Goal: Information Seeking & Learning: Learn about a topic

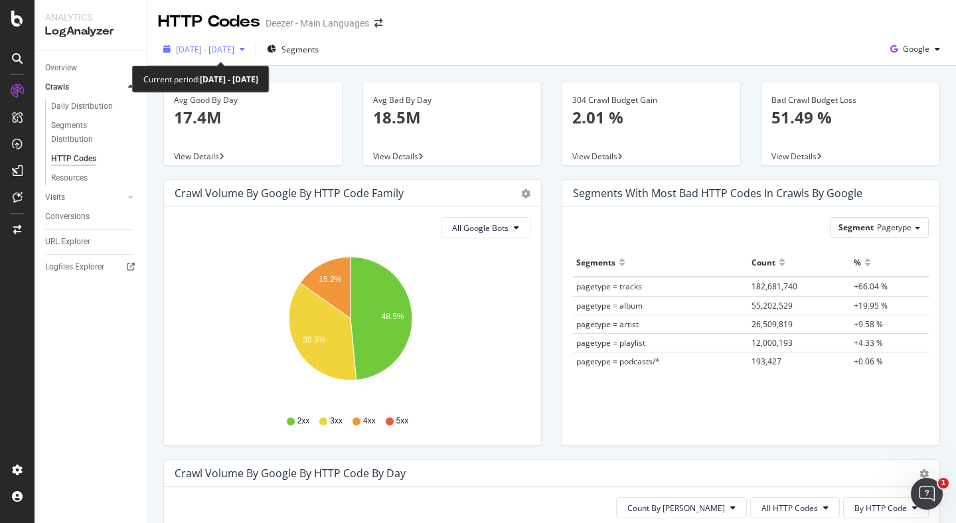
click at [234, 46] on span "[DATE] - [DATE]" at bounding box center [205, 49] width 58 height 11
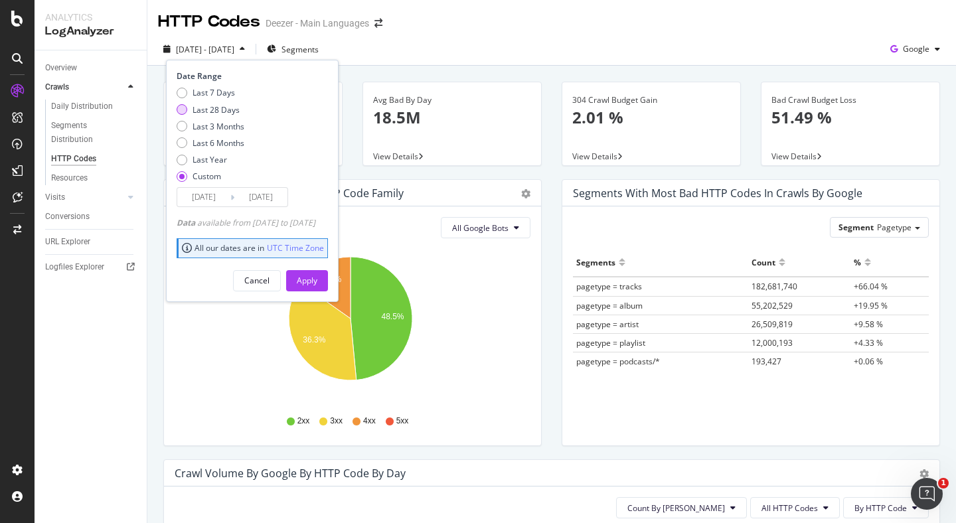
click at [230, 113] on div "Last 28 Days" at bounding box center [216, 109] width 47 height 11
type input "[DATE]"
click at [328, 282] on button "Apply" at bounding box center [307, 280] width 42 height 21
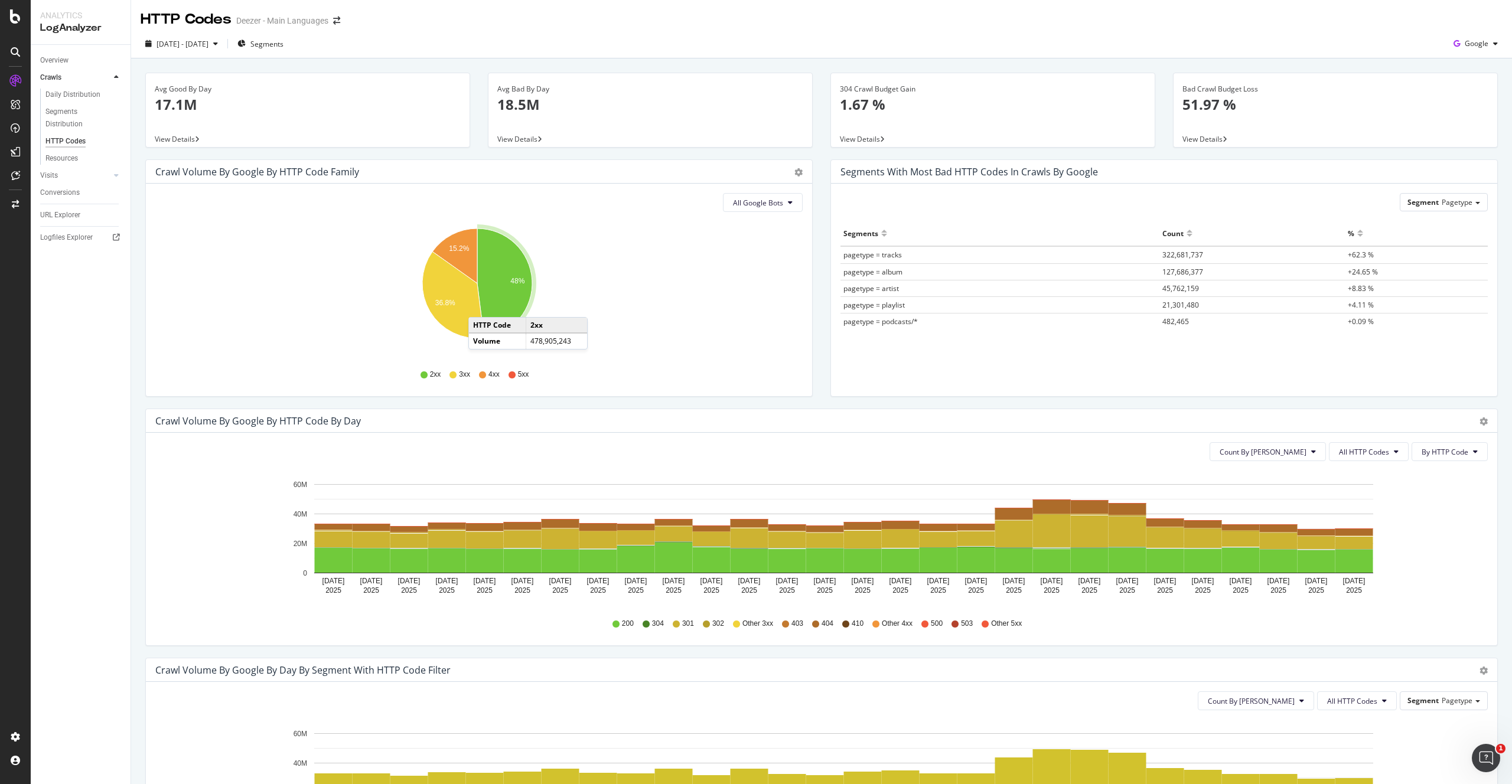
click at [813, 465] on icon at bounding box center [816, 624] width 7 height 7
click at [850, 465] on rect "A chart." at bounding box center [1052, 507] width 38 height 13
click at [284, 40] on span "Segments" at bounding box center [267, 44] width 33 height 10
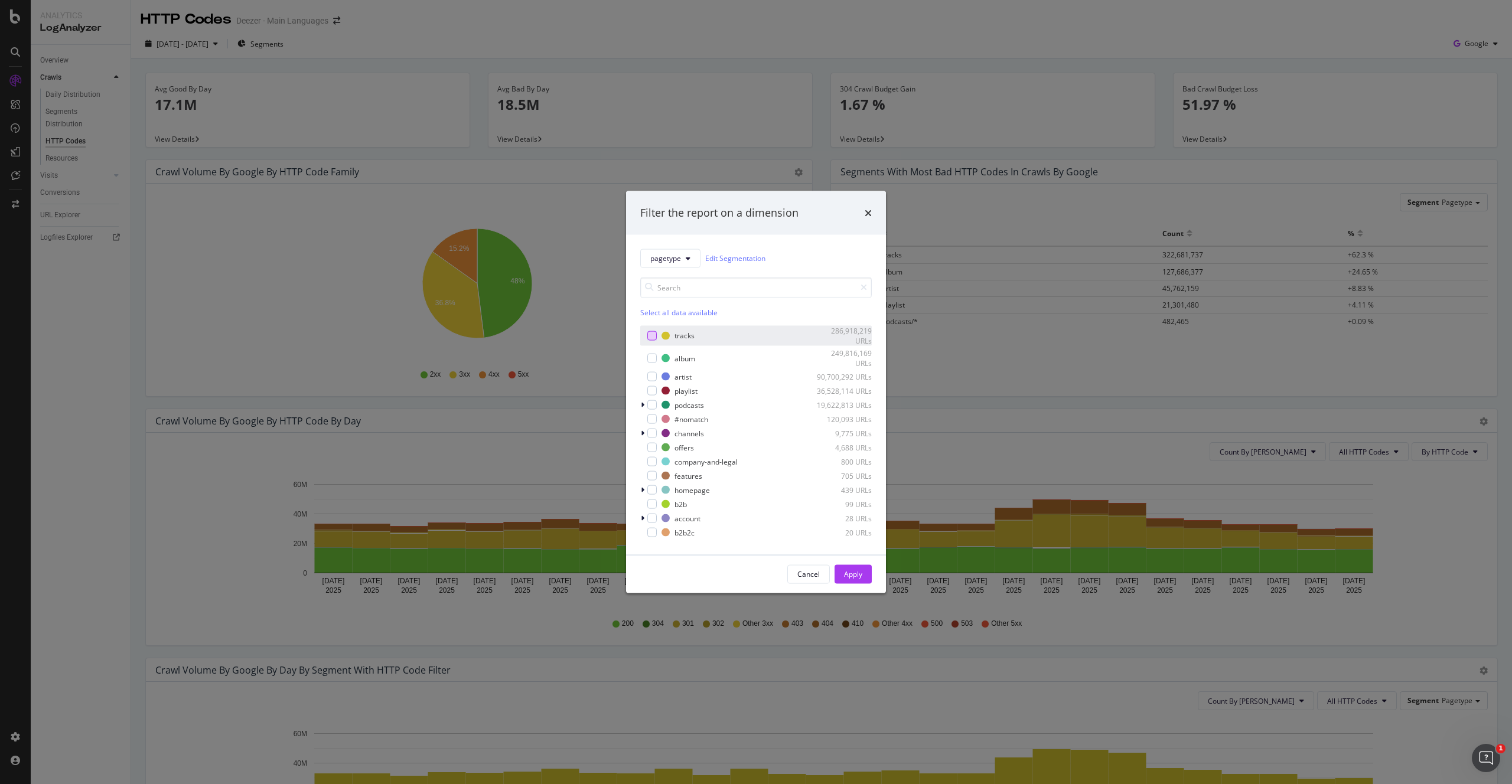
click at [652, 332] on div "modal" at bounding box center [652, 336] width 10 height 10
click at [850, 465] on div "Apply" at bounding box center [853, 573] width 19 height 10
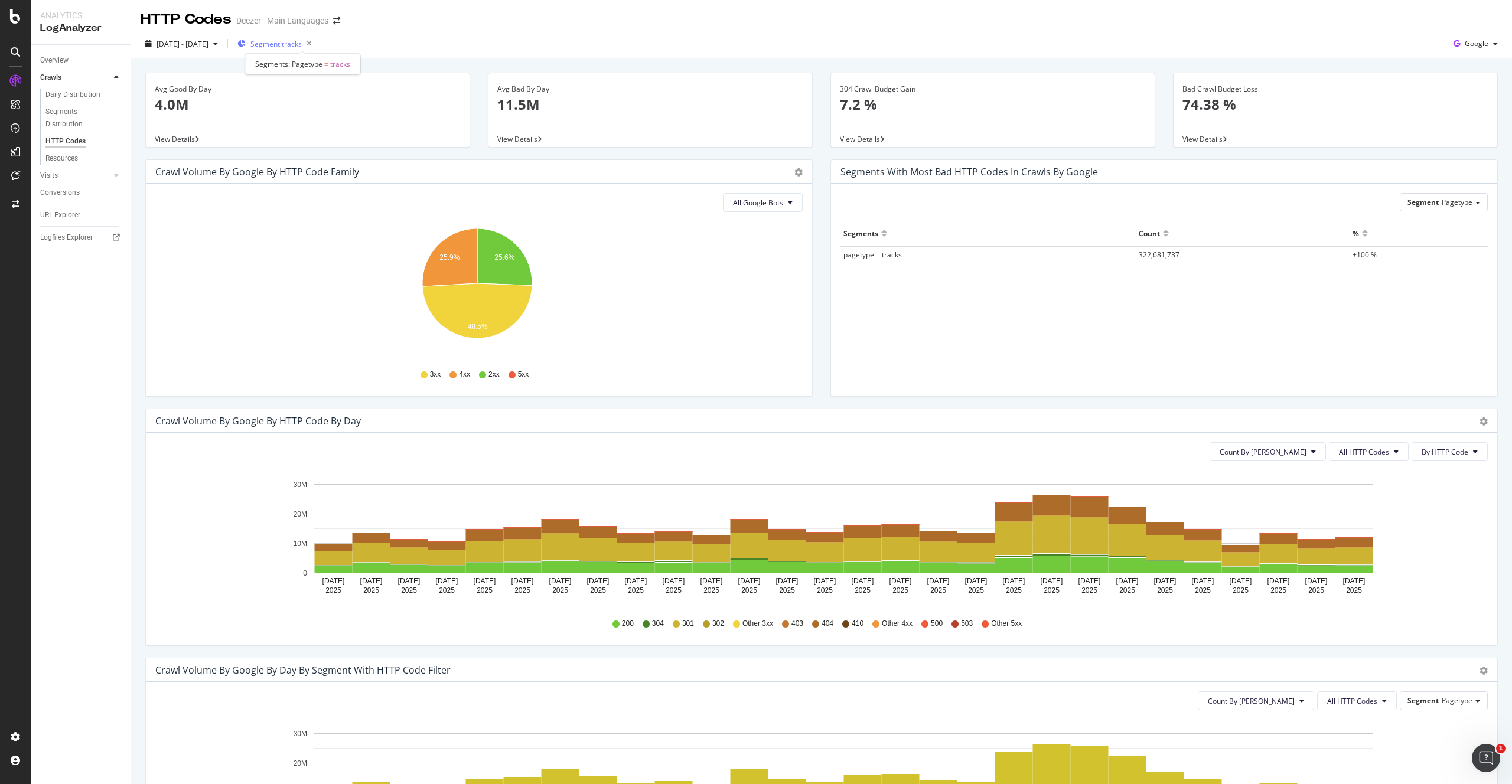
click at [302, 42] on span "Segment: tracks" at bounding box center [277, 44] width 52 height 10
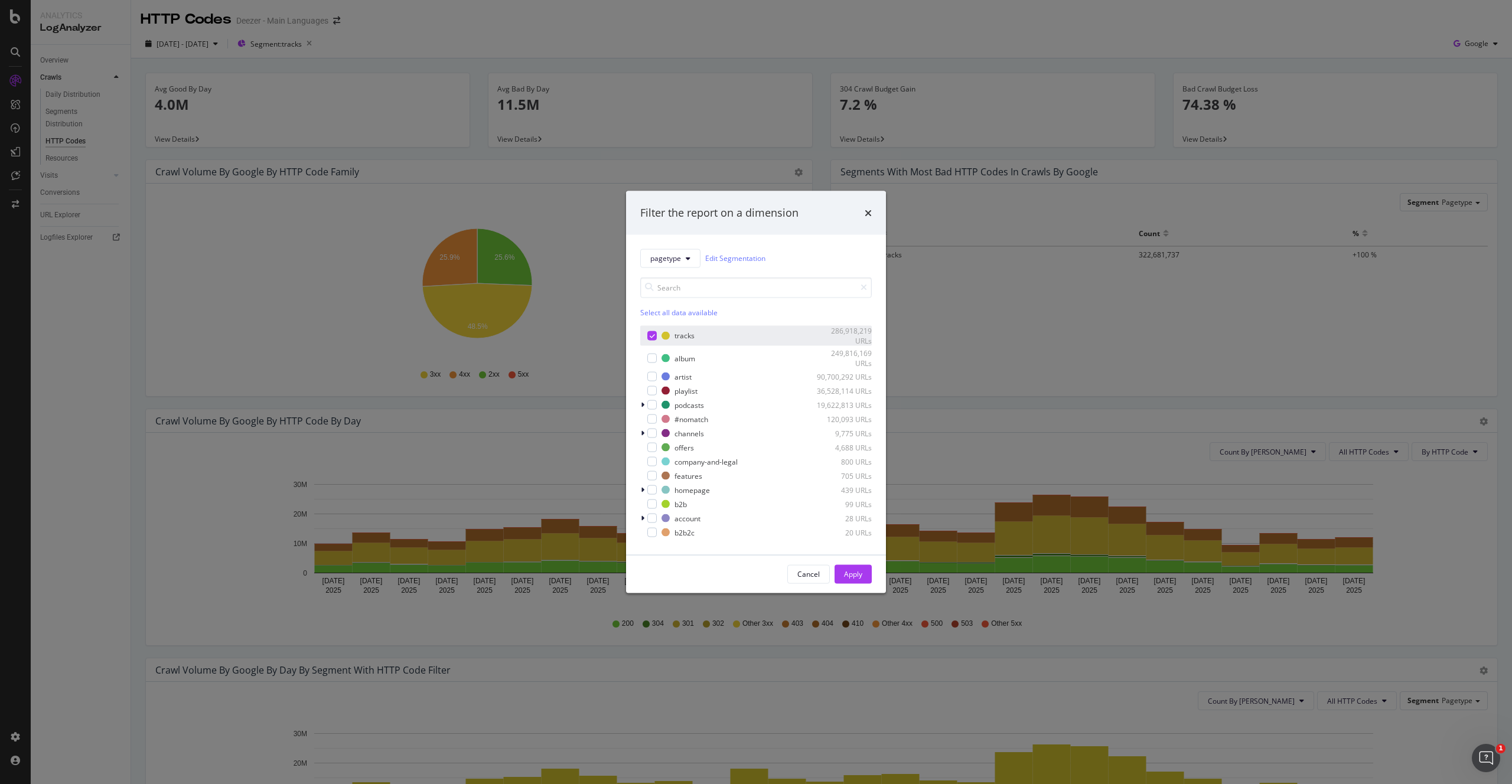
click at [652, 334] on icon "modal" at bounding box center [653, 336] width 5 height 6
click at [655, 364] on div "album 249,816,169 URLs" at bounding box center [756, 358] width 231 height 20
click at [850, 465] on div "Cancel Apply" at bounding box center [756, 573] width 260 height 38
click at [850, 465] on div "Apply" at bounding box center [853, 573] width 19 height 10
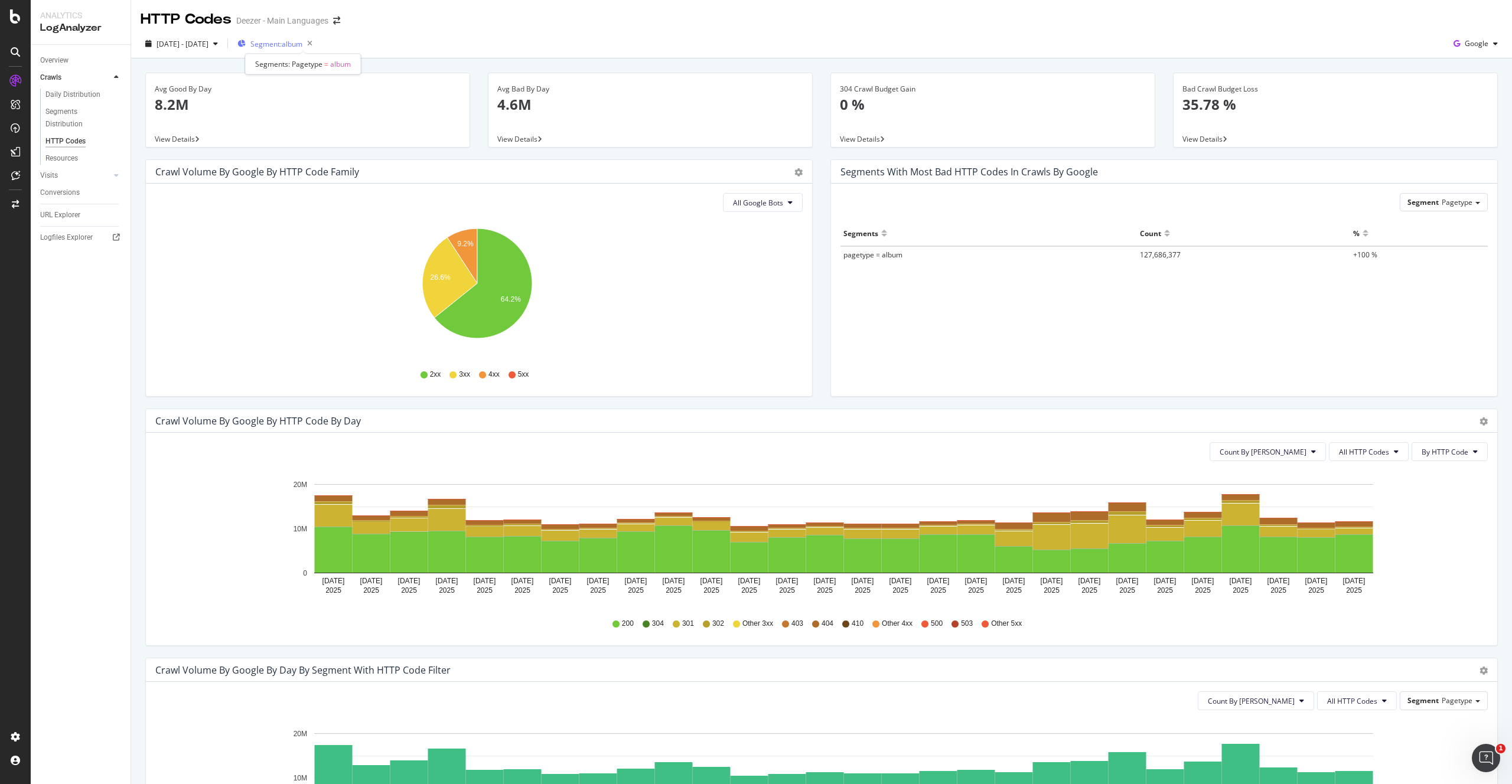
click at [302, 43] on span "Segment: album" at bounding box center [277, 44] width 52 height 10
